Goal: Task Accomplishment & Management: Use online tool/utility

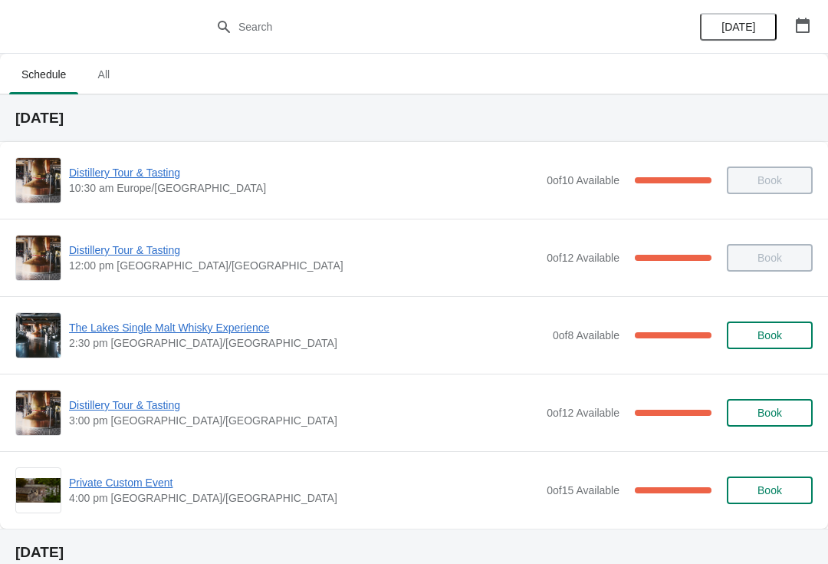
click at [206, 331] on span "The Lakes Single Malt Whisky Experience" at bounding box center [307, 327] width 476 height 15
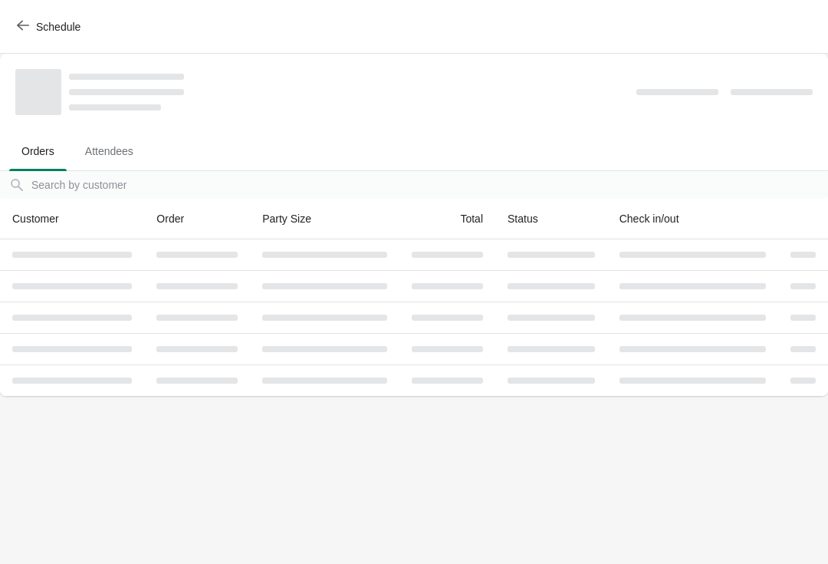
click at [43, 18] on button "Schedule" at bounding box center [50, 27] width 85 height 28
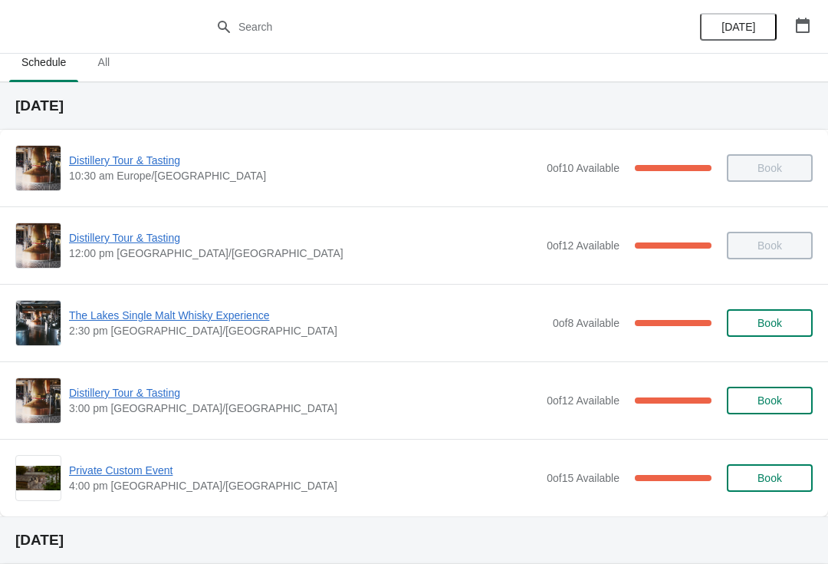
scroll to position [39, 0]
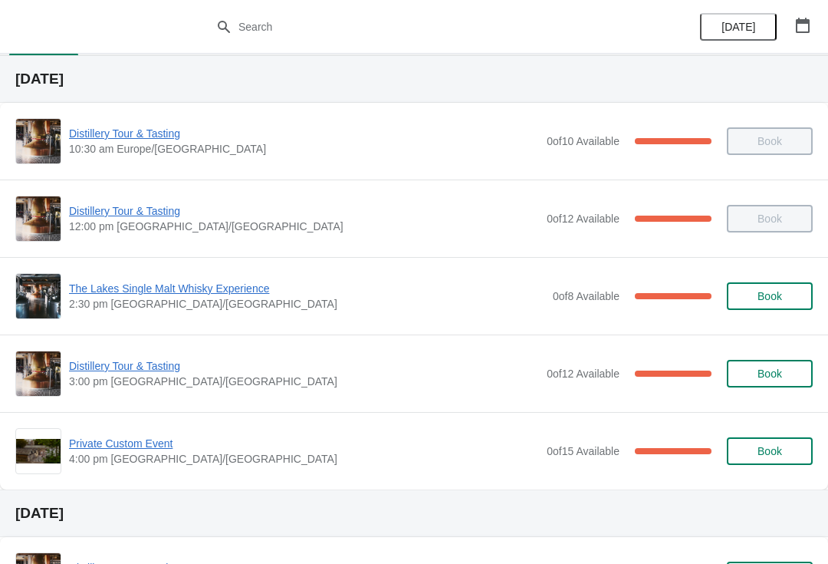
click at [151, 371] on span "Distillery Tour & Tasting" at bounding box center [304, 365] width 470 height 15
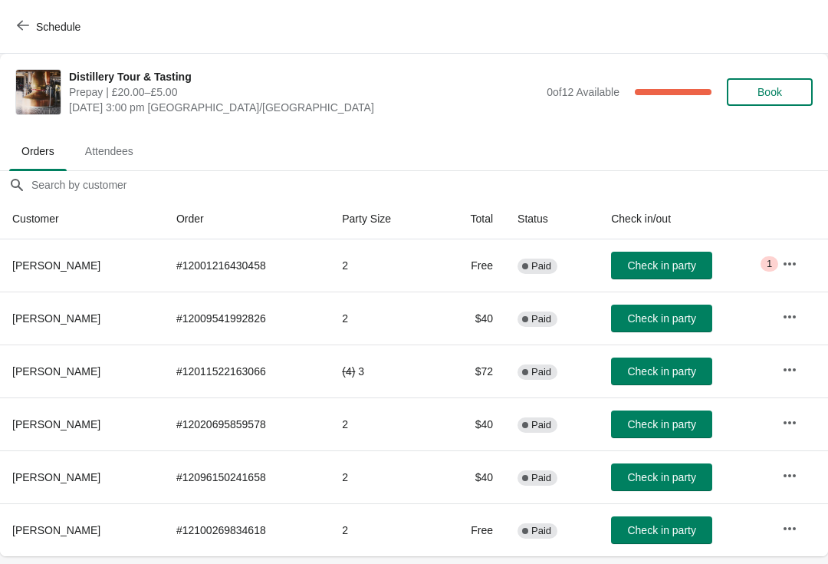
click at [660, 321] on span "Check in party" at bounding box center [661, 318] width 68 height 12
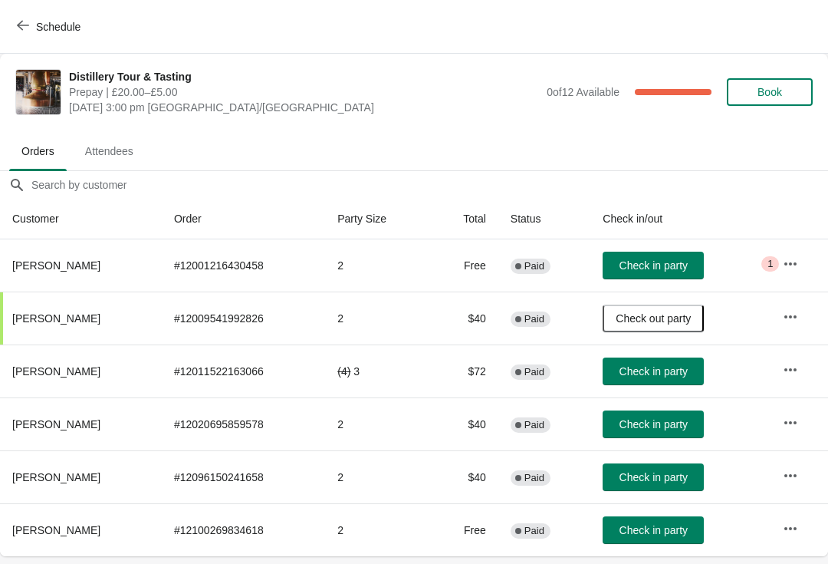
click at [670, 433] on button "Check in party" at bounding box center [653, 424] width 101 height 28
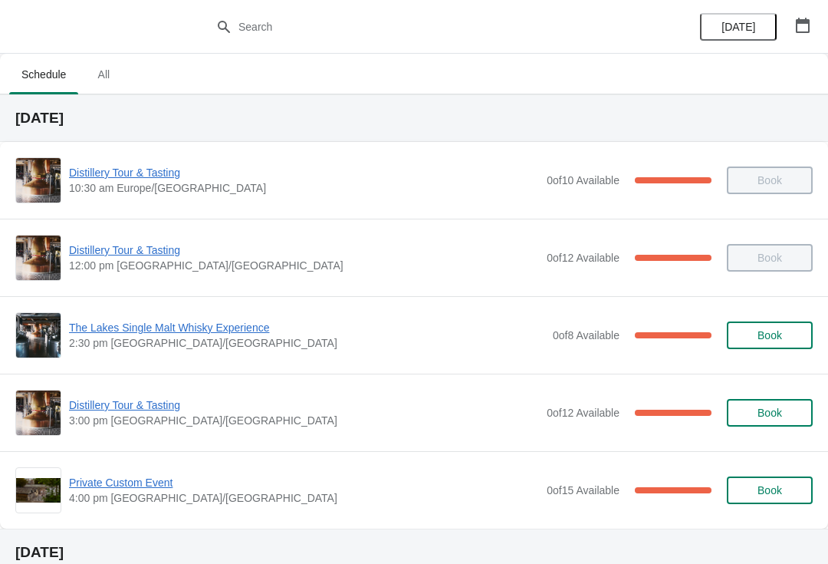
click at [90, 410] on span "Distillery Tour & Tasting" at bounding box center [304, 404] width 470 height 15
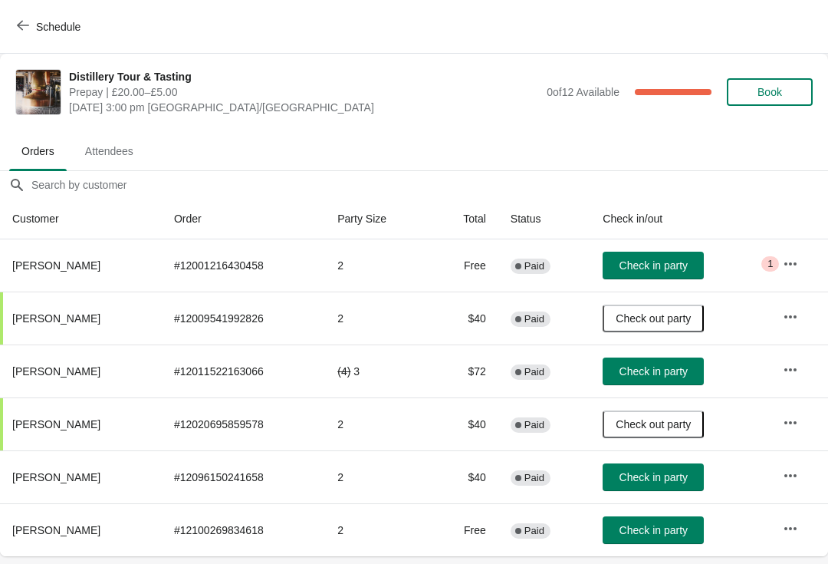
click at [667, 482] on span "Check in party" at bounding box center [654, 477] width 68 height 12
click at [664, 529] on span "Check in party" at bounding box center [654, 530] width 68 height 12
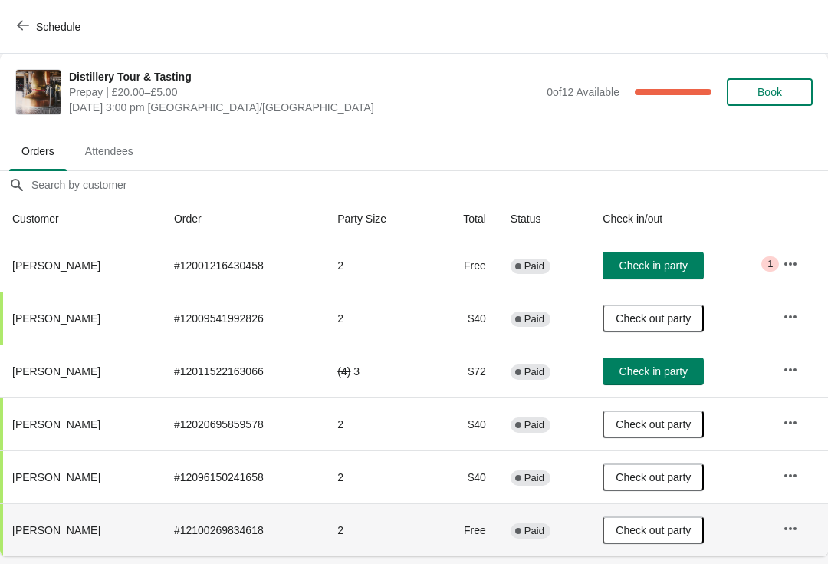
click at [688, 370] on span "Check in party" at bounding box center [654, 371] width 68 height 12
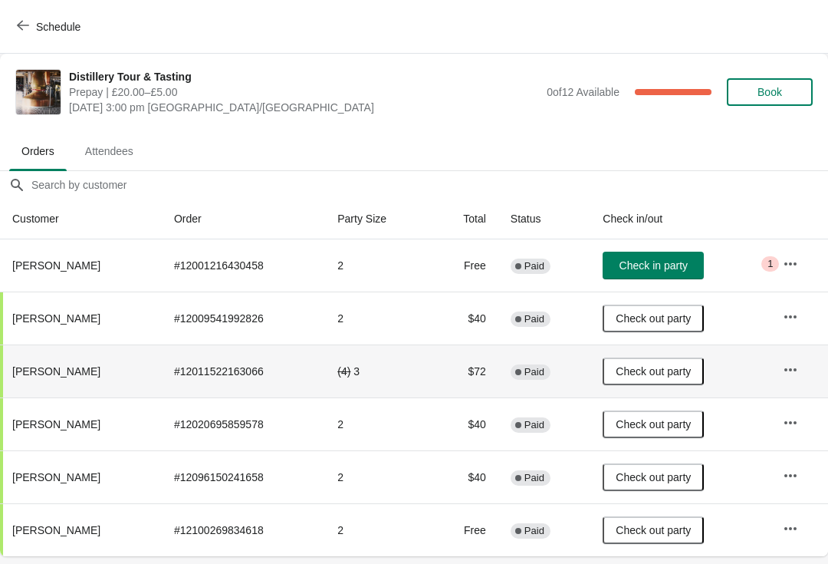
click at [803, 252] on button "button" at bounding box center [791, 264] width 28 height 28
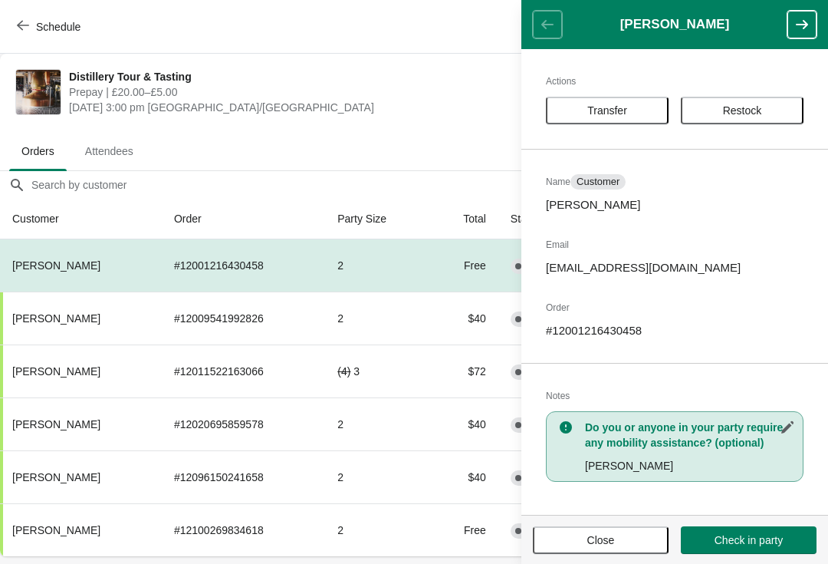
click at [597, 528] on button "Close" at bounding box center [601, 540] width 136 height 28
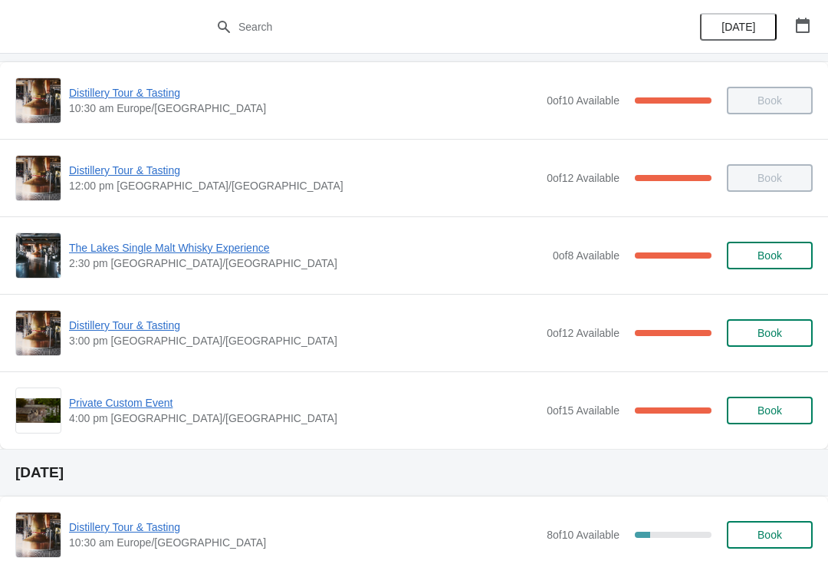
scroll to position [98, 0]
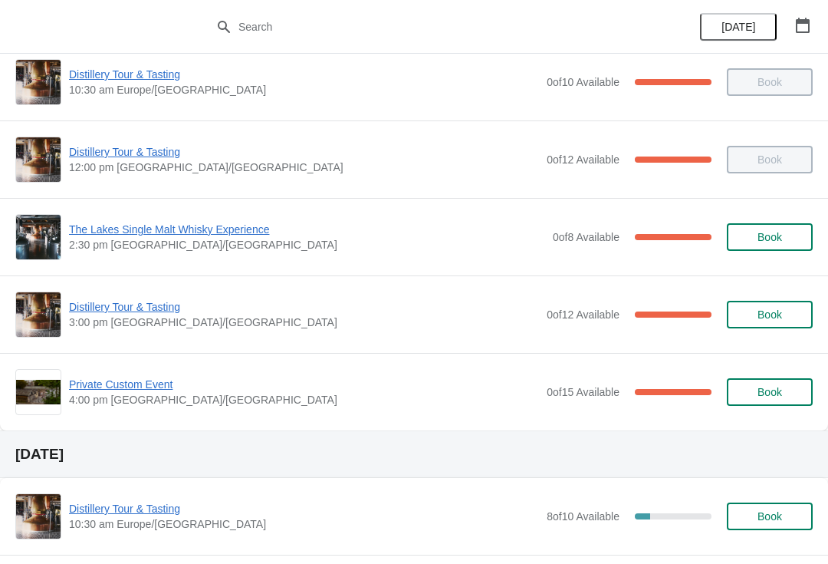
click at [98, 391] on span "Private Custom Event" at bounding box center [304, 384] width 470 height 15
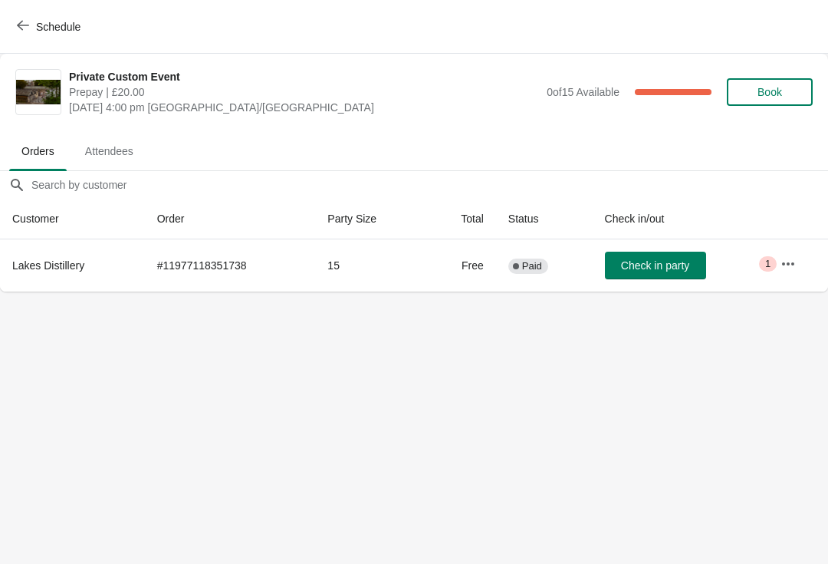
click at [789, 260] on icon "button" at bounding box center [788, 263] width 15 height 15
